Goal: Information Seeking & Learning: Learn about a topic

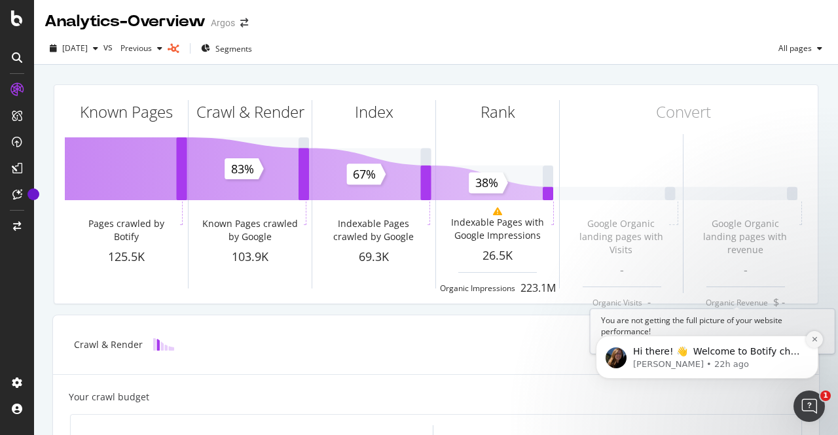
click at [815, 342] on icon "Dismiss notification" at bounding box center [814, 339] width 7 height 7
